Goal: Find specific page/section: Find specific page/section

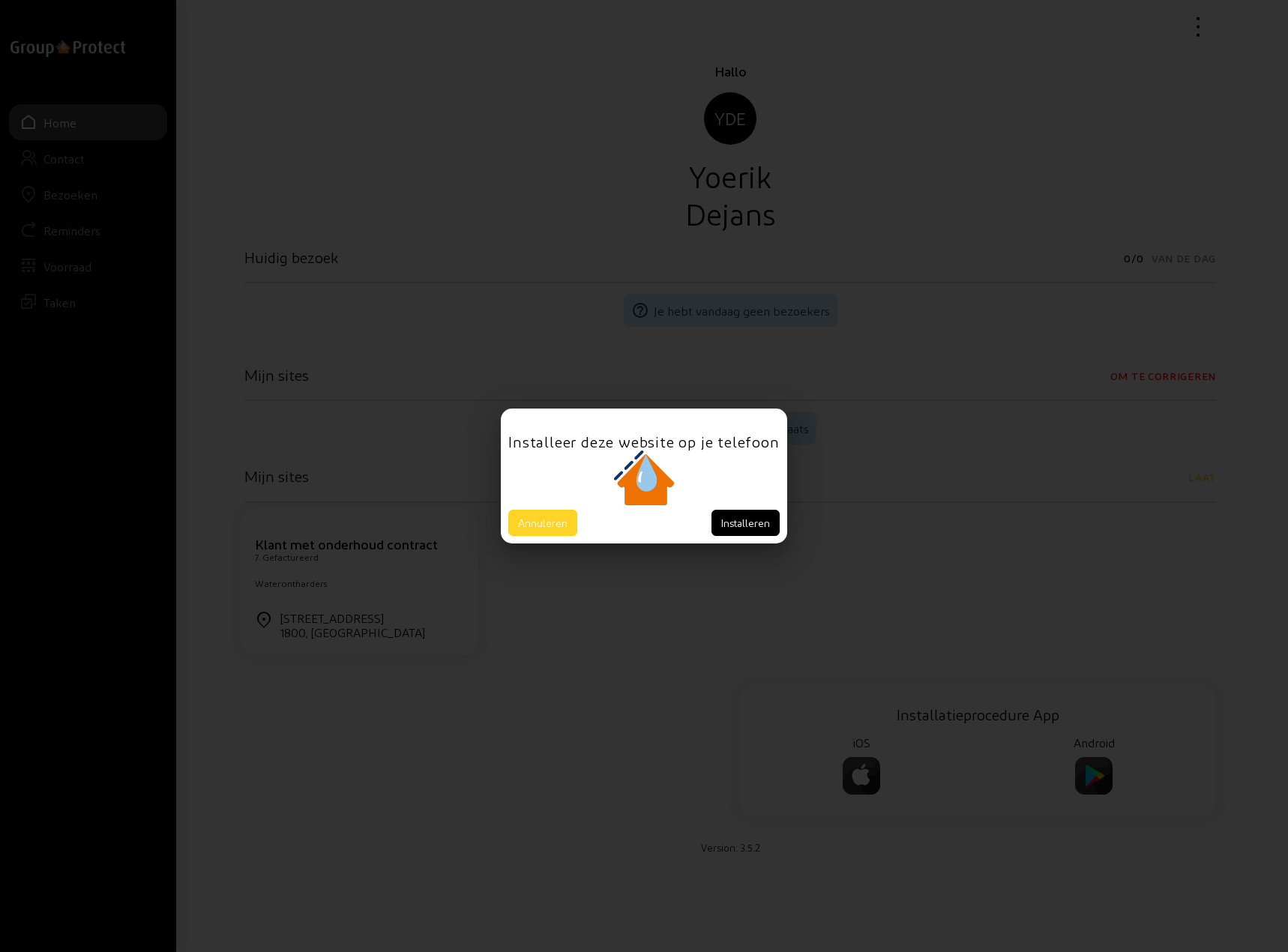
click at [535, 524] on button "Annuleren" at bounding box center [543, 522] width 69 height 26
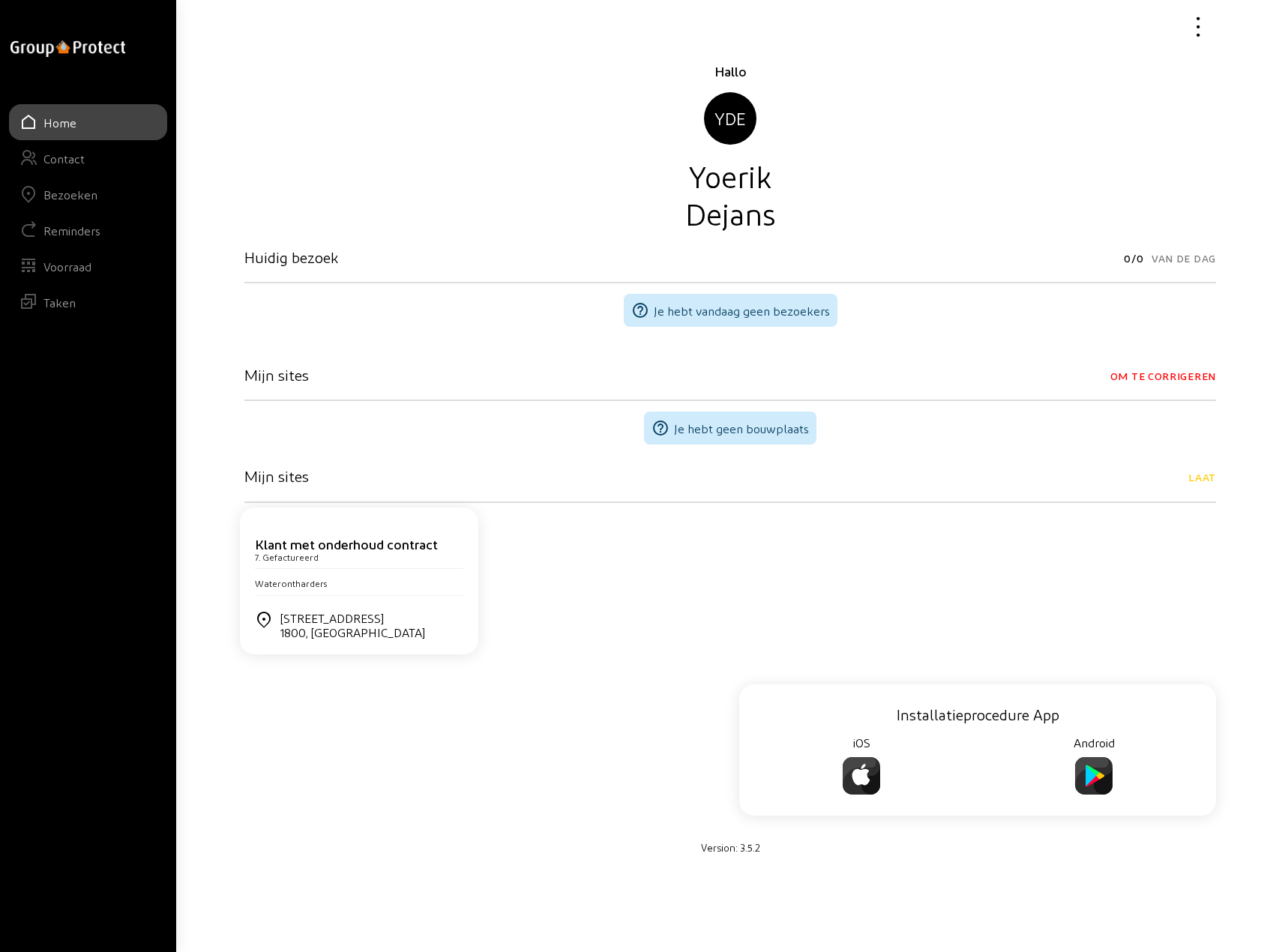
click at [66, 195] on div "Bezoeken" at bounding box center [70, 195] width 54 height 15
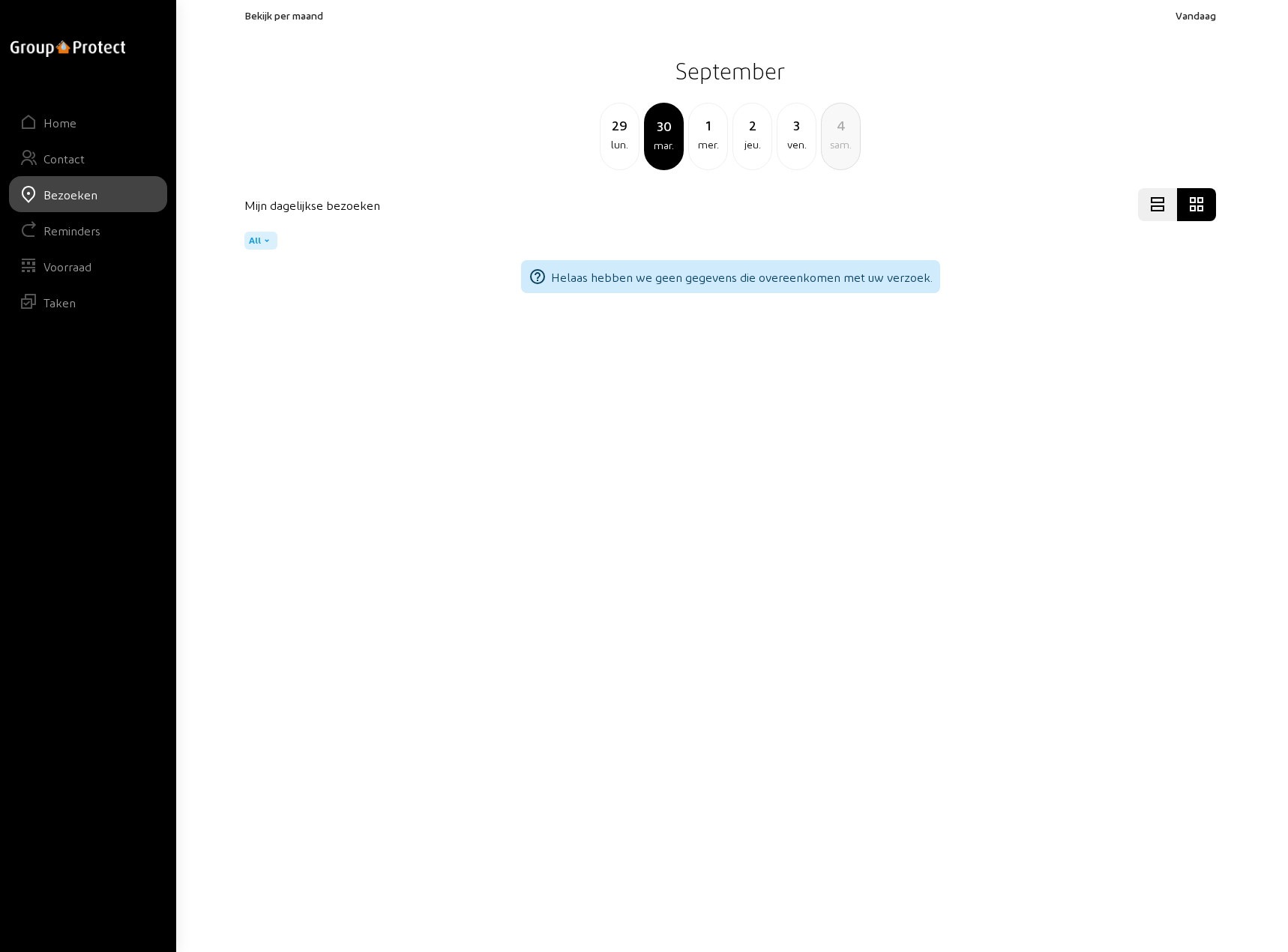
click at [751, 141] on div "jeu." at bounding box center [752, 145] width 38 height 18
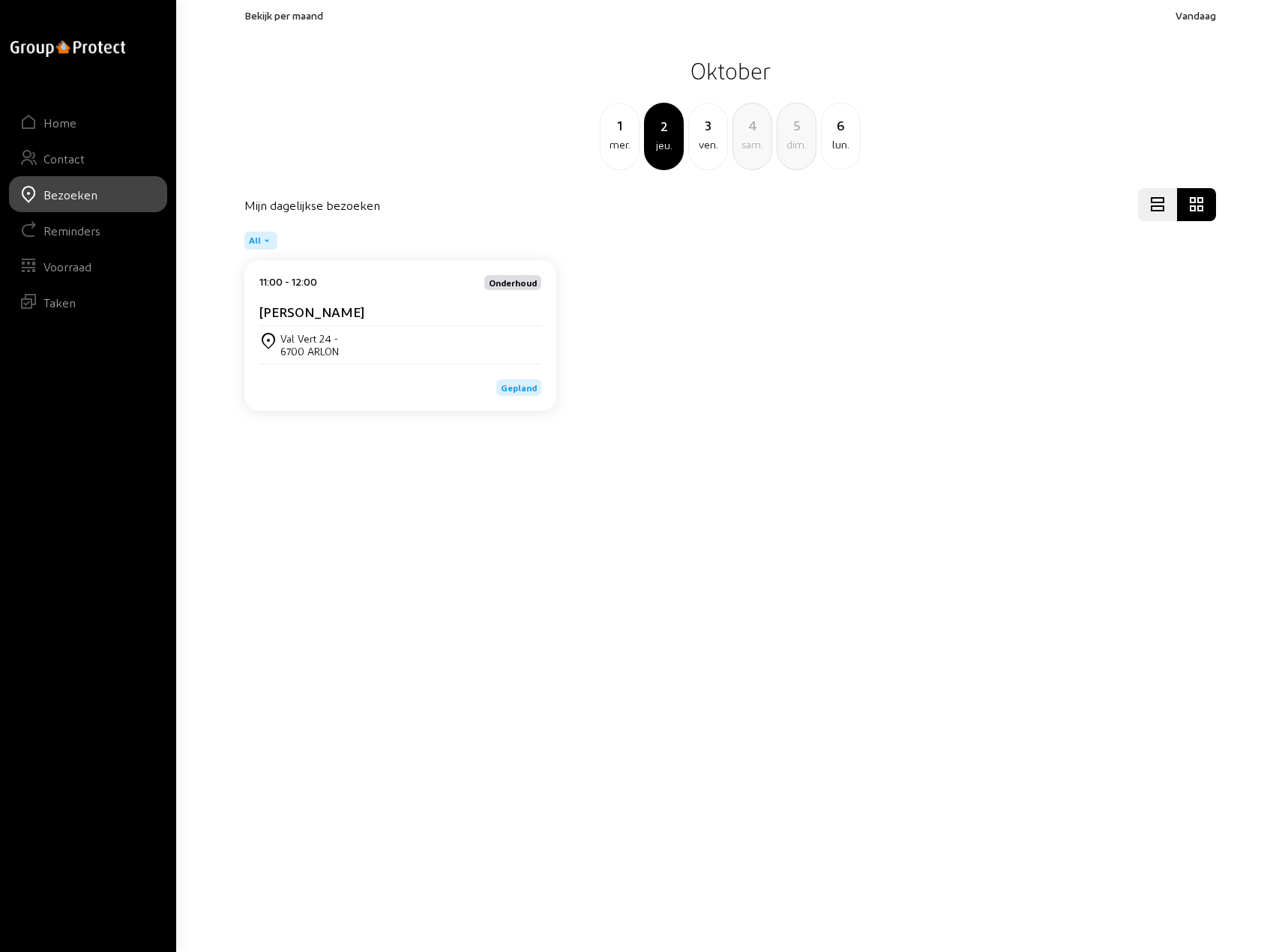
click at [311, 314] on cam-card-title "[PERSON_NAME]" at bounding box center [311, 311] width 105 height 15
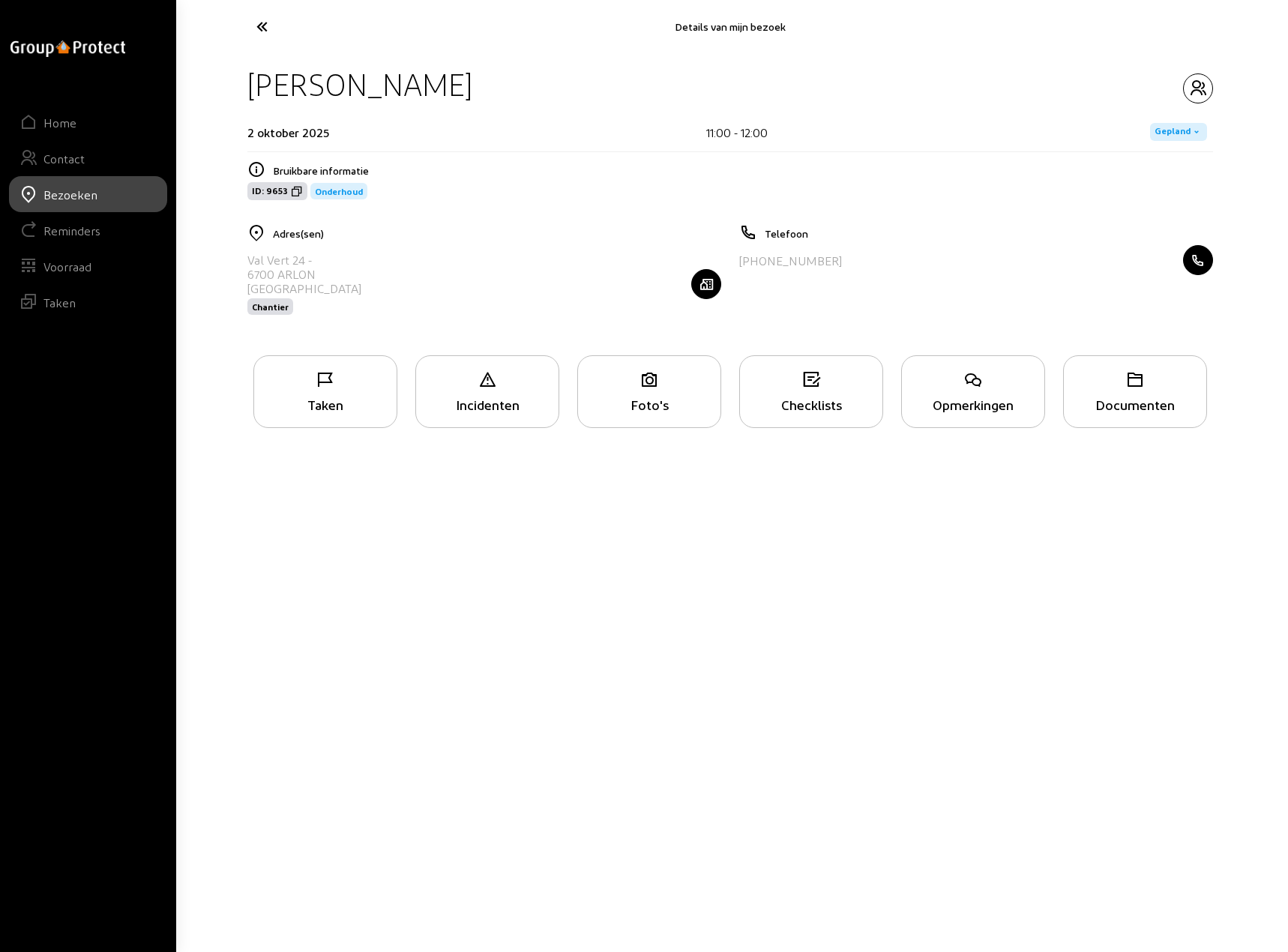
click at [967, 396] on div "Opmerkingen" at bounding box center [973, 404] width 143 height 15
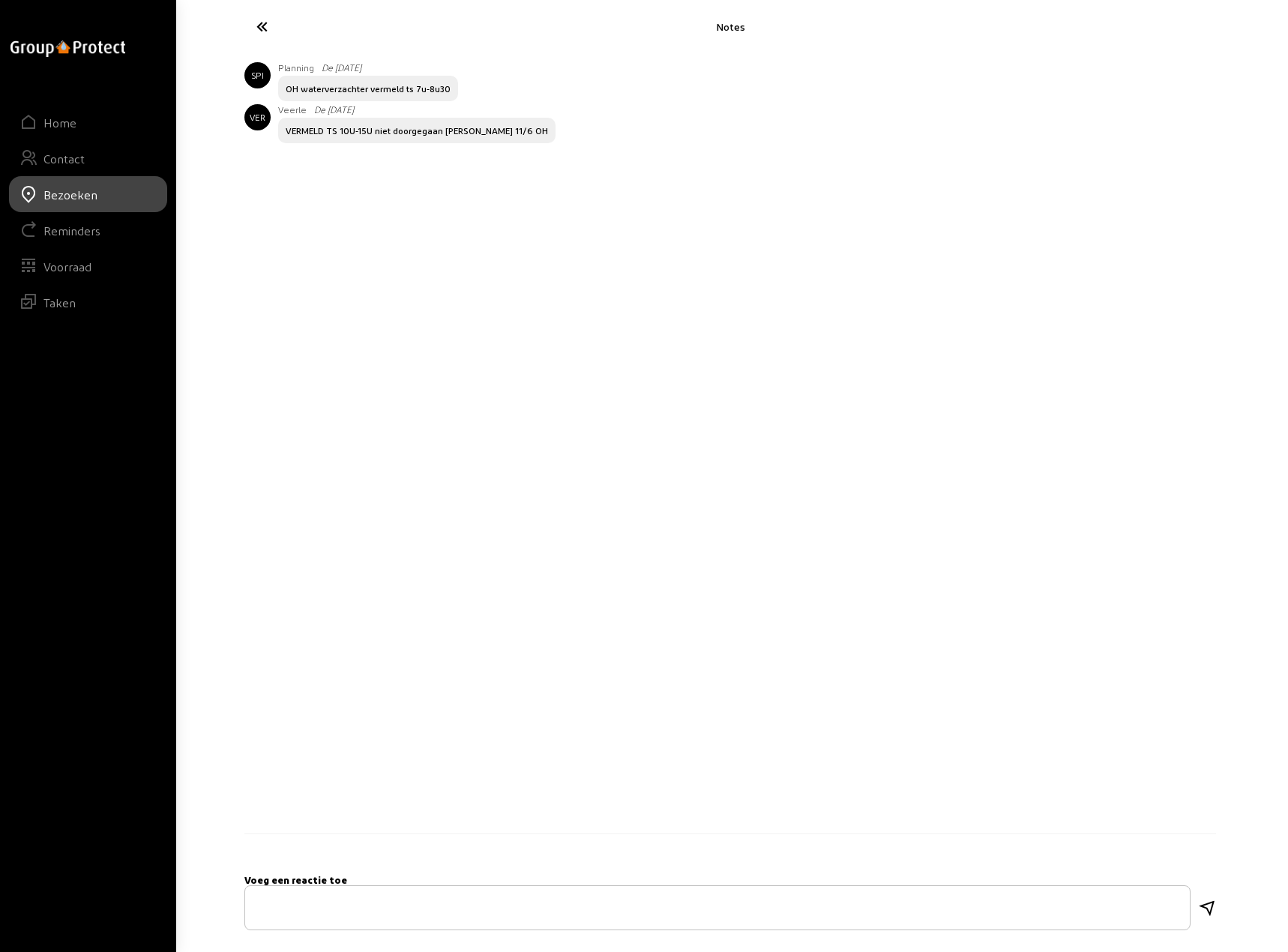
click at [257, 27] on icon at bounding box center [318, 26] width 138 height 26
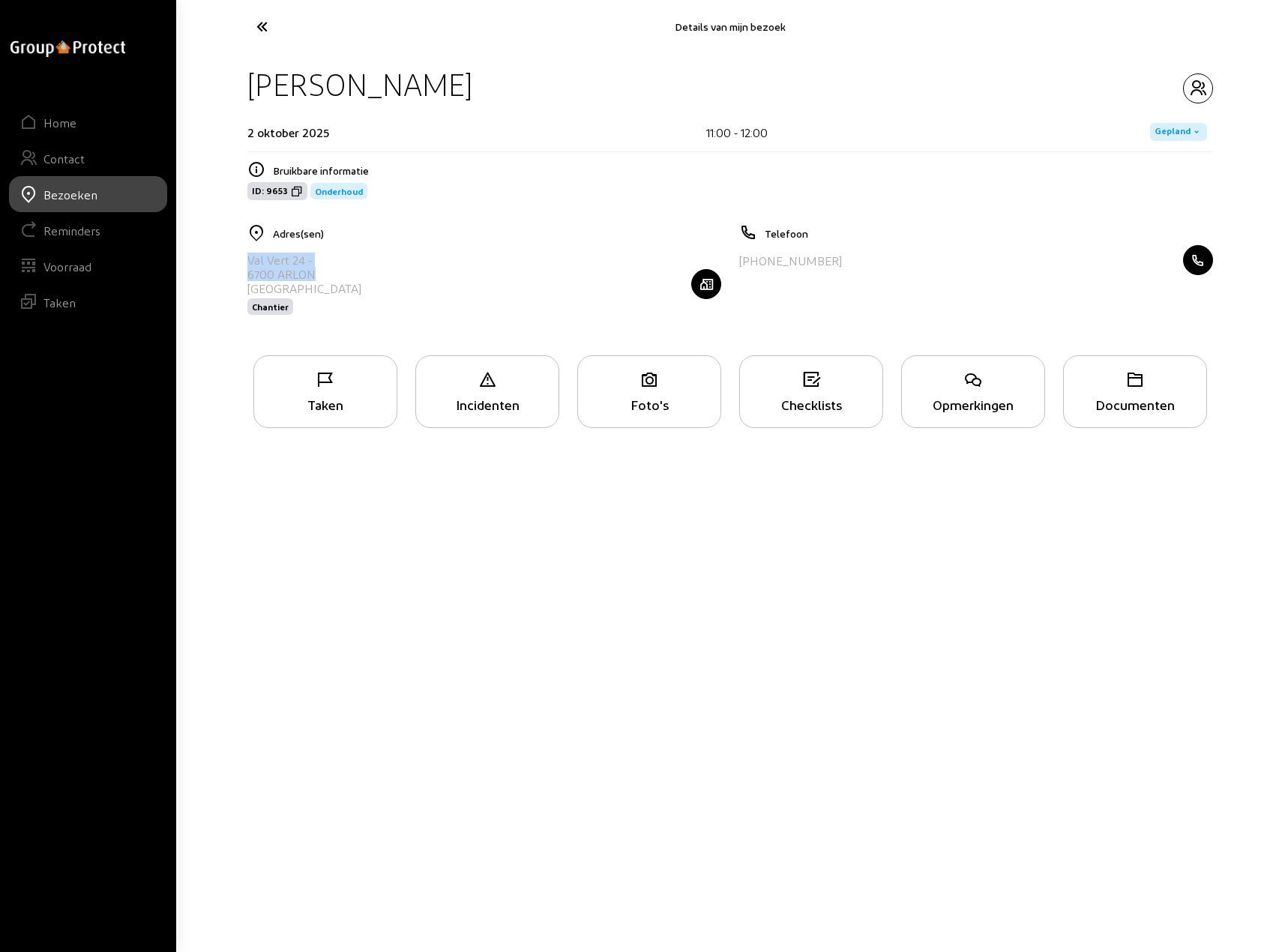
drag, startPoint x: 249, startPoint y: 257, endPoint x: 318, endPoint y: 272, distance: 70.6
click at [318, 272] on div "Val Vert 24 - 6700 [PERSON_NAME] [GEOGRAPHIC_DATA] Chantier" at bounding box center [484, 284] width 474 height 77
copy cam-list-title "Val Vert 24 - 6700 [PERSON_NAME]"
click at [262, 29] on icon at bounding box center [318, 26] width 138 height 26
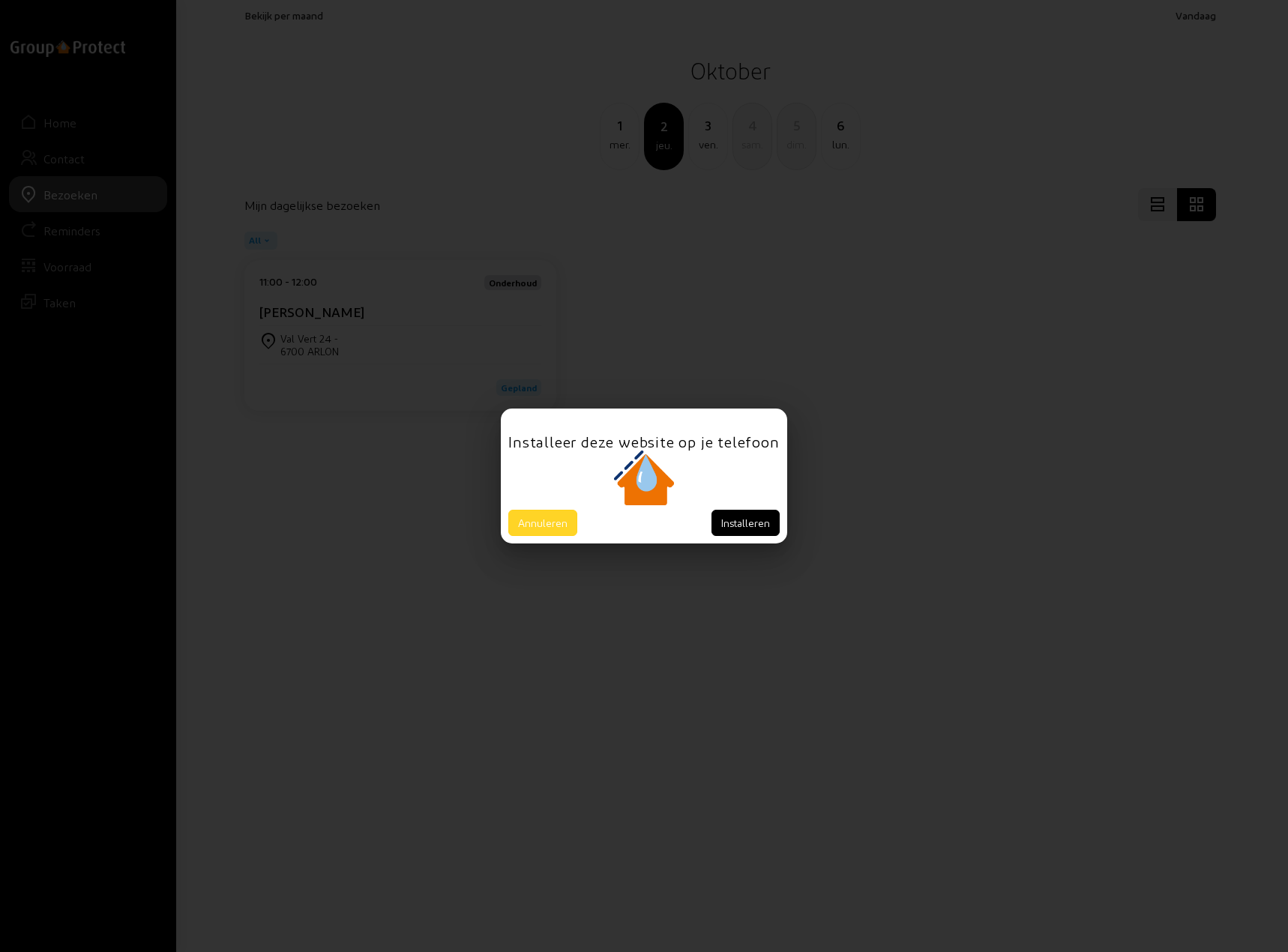
click at [549, 518] on button "Annuleren" at bounding box center [543, 522] width 69 height 26
